Goal: Task Accomplishment & Management: Complete application form

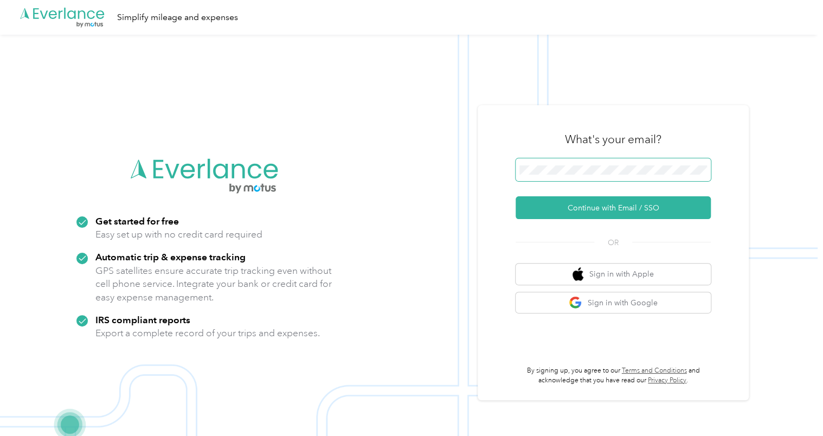
click at [515, 196] on button "Continue with Email / SSO" at bounding box center [612, 207] width 195 height 23
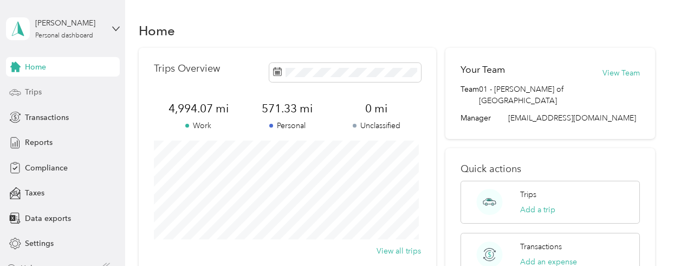
click at [37, 92] on div "Trips" at bounding box center [63, 92] width 114 height 20
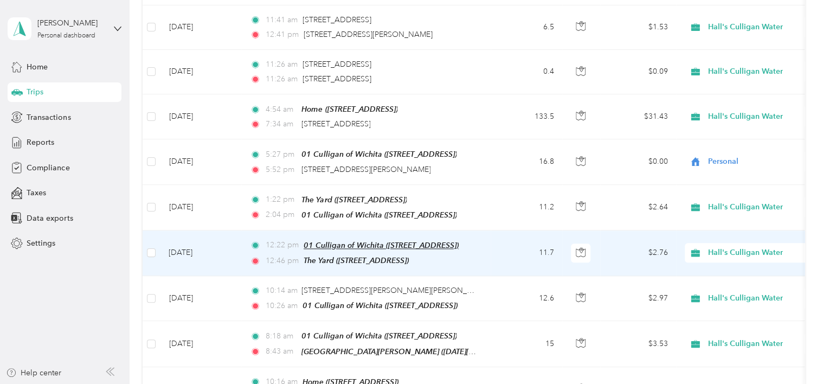
scroll to position [650, 0]
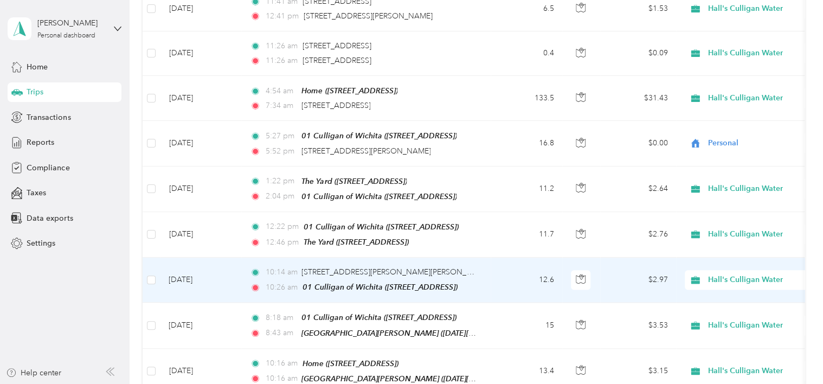
drag, startPoint x: 459, startPoint y: 259, endPoint x: 301, endPoint y: 260, distance: 157.7
click at [301, 266] on div "10:14 am 3112 E Harry St, Schweiter East, Wichita, KS" at bounding box center [364, 272] width 228 height 12
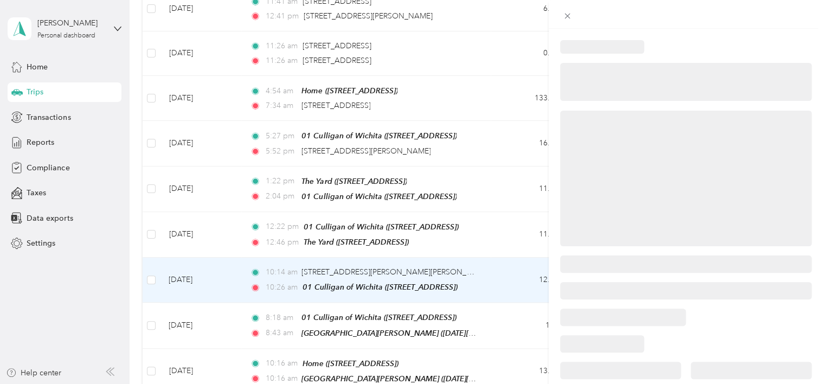
drag, startPoint x: 301, startPoint y: 260, endPoint x: 325, endPoint y: 260, distance: 24.4
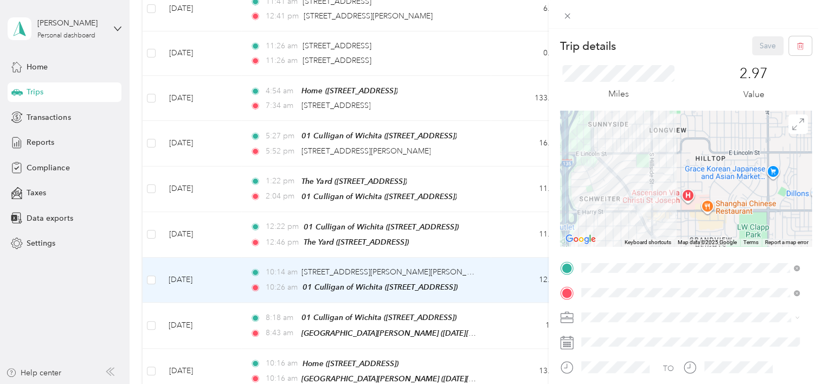
click at [306, 258] on div "Trip details Save This trip cannot be edited because it is either under review,…" at bounding box center [411, 192] width 823 height 384
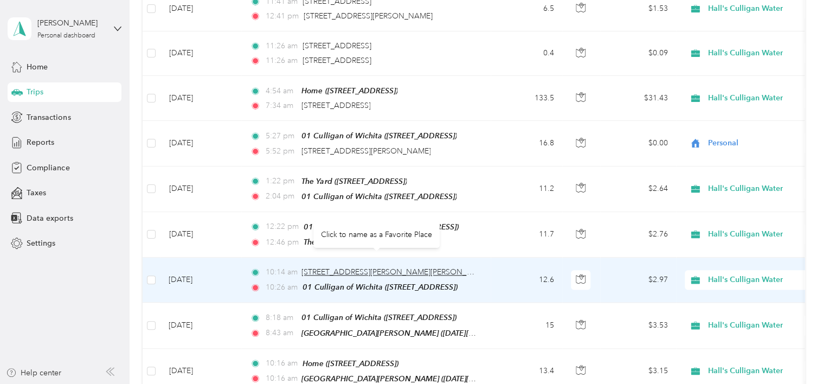
click at [337, 267] on span "3112 E Harry St, Schweiter East, Wichita, KS" at bounding box center [395, 271] width 189 height 9
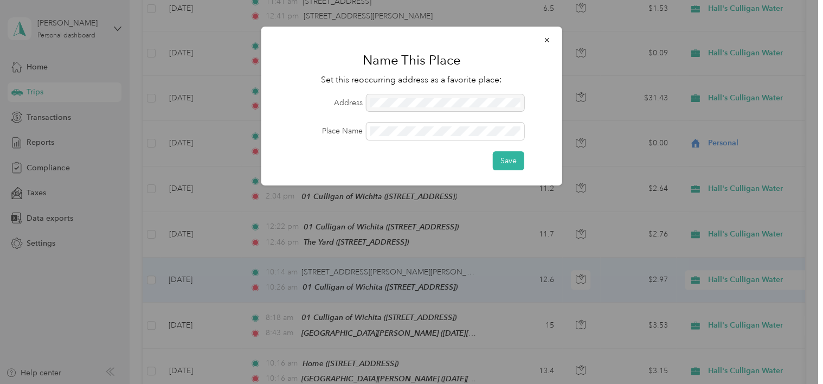
click at [405, 101] on div at bounding box center [445, 102] width 158 height 17
click at [545, 37] on icon "button" at bounding box center [547, 40] width 8 height 8
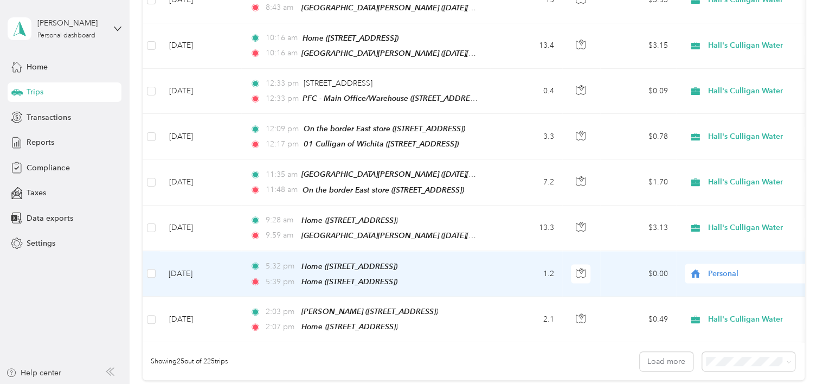
scroll to position [1030, 0]
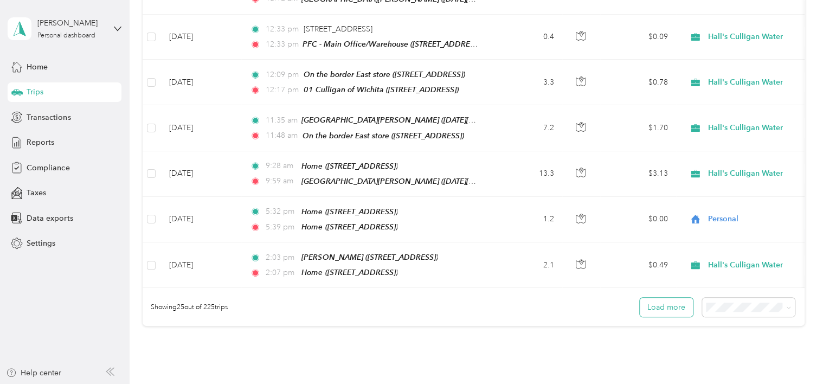
click at [666, 298] on button "Load more" at bounding box center [666, 307] width 53 height 19
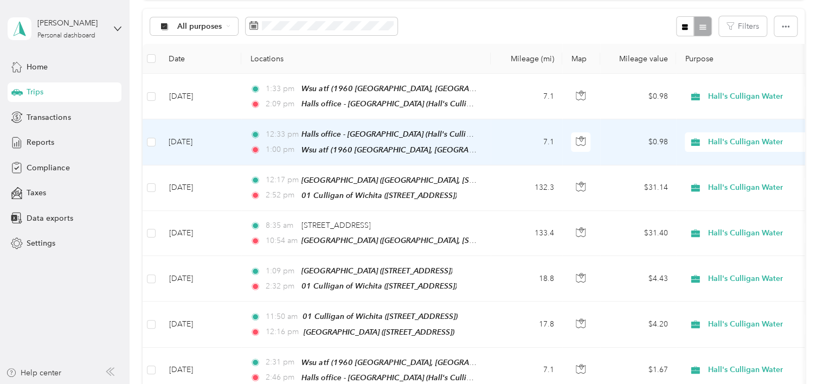
scroll to position [108, 0]
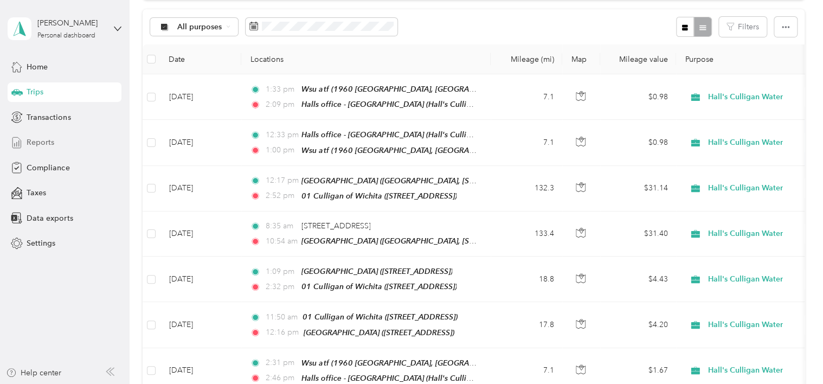
click at [51, 144] on span "Reports" at bounding box center [41, 142] width 28 height 11
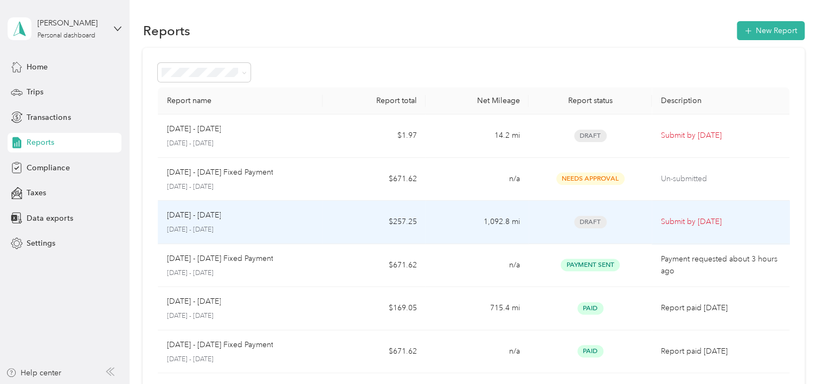
click at [191, 220] on p "Sep 1 - 30, 2025" at bounding box center [193, 215] width 54 height 12
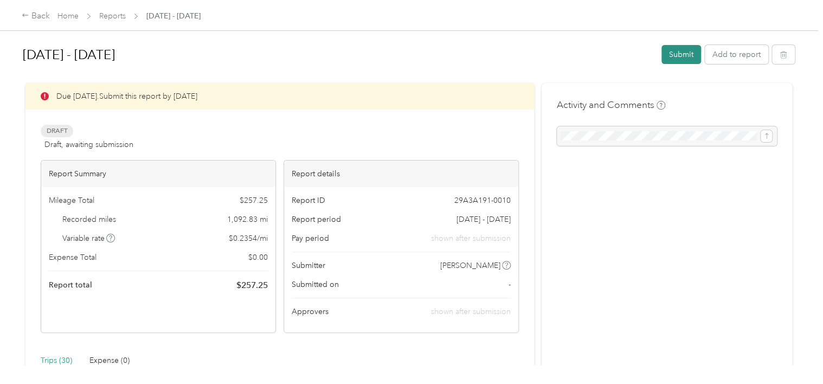
click at [674, 56] on button "Submit" at bounding box center [681, 54] width 40 height 19
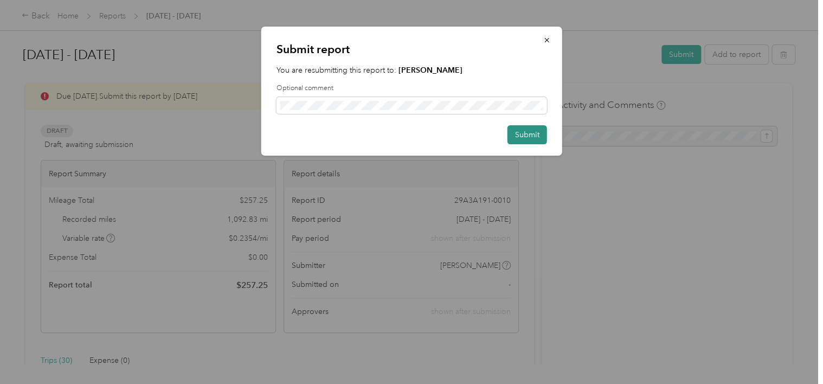
click at [525, 135] on button "Submit" at bounding box center [527, 134] width 40 height 19
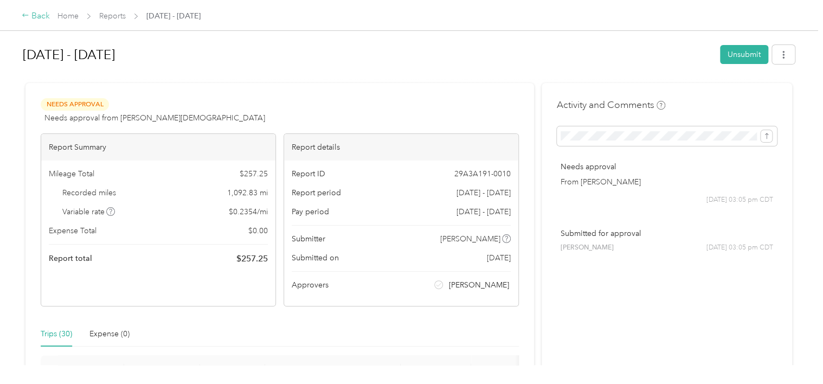
click at [41, 15] on div "Back" at bounding box center [36, 16] width 28 height 13
